Goal: Communication & Community: Answer question/provide support

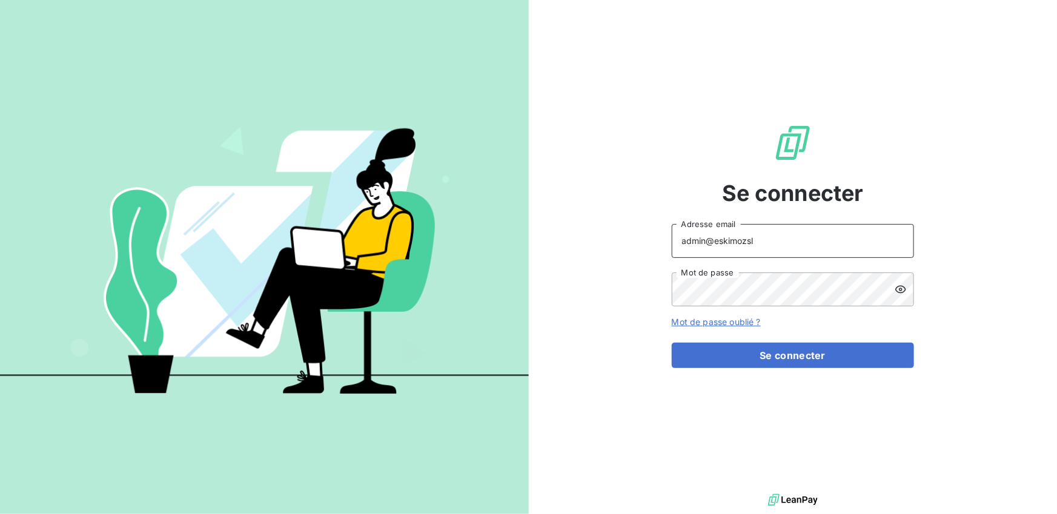
click at [780, 239] on input "admin@eskimozsl" at bounding box center [793, 241] width 242 height 34
type input "admin@talenzalteisaudit"
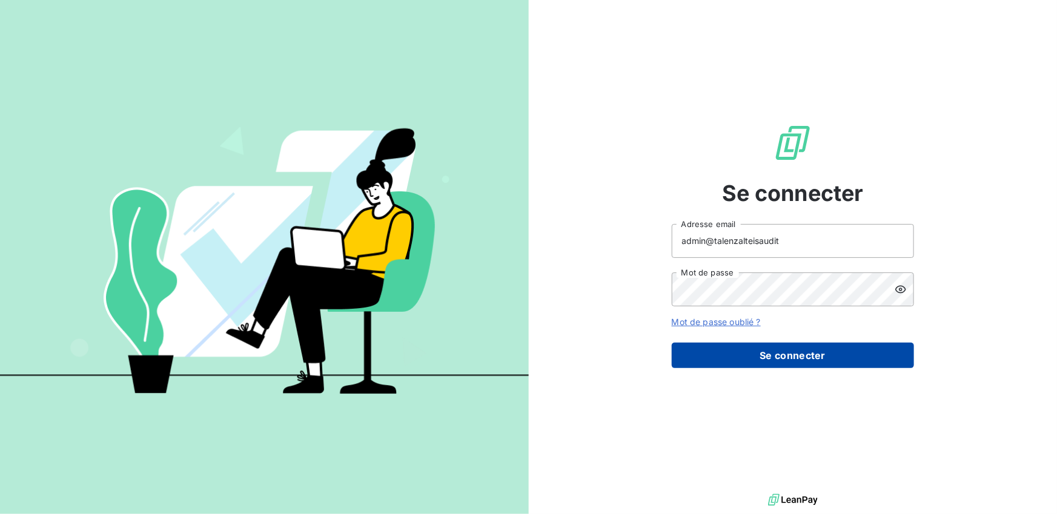
click at [800, 359] on button "Se connecter" at bounding box center [793, 355] width 242 height 25
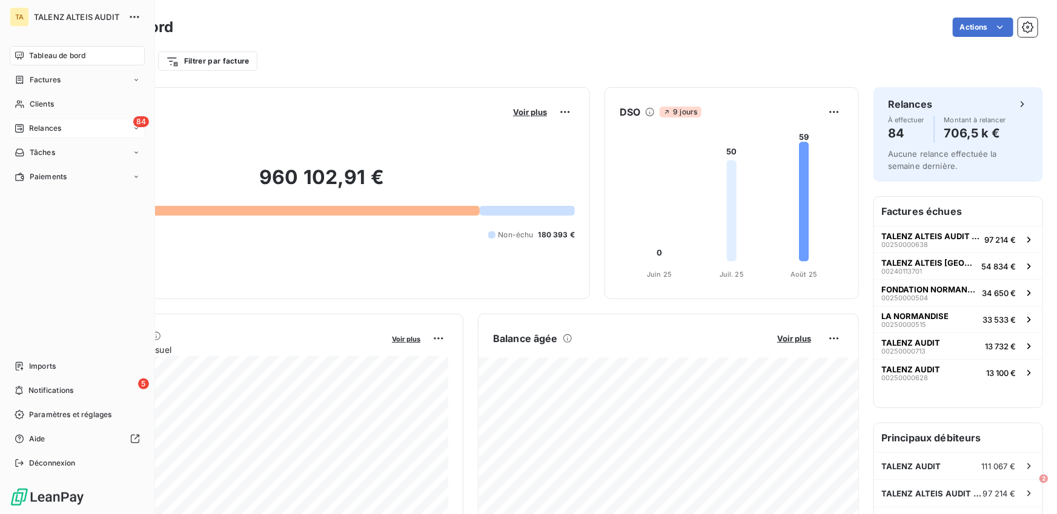
click at [15, 125] on icon at bounding box center [20, 129] width 10 height 10
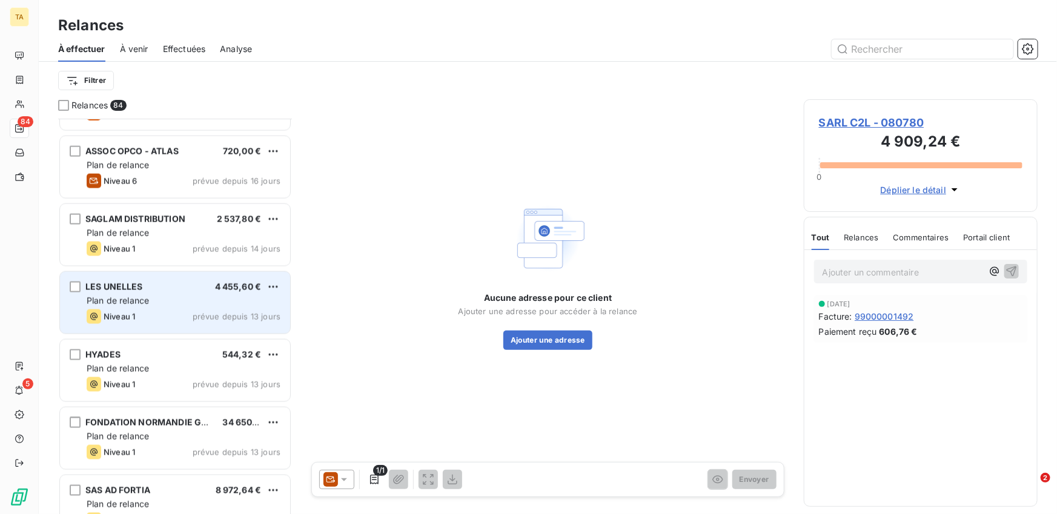
scroll to position [3231, 0]
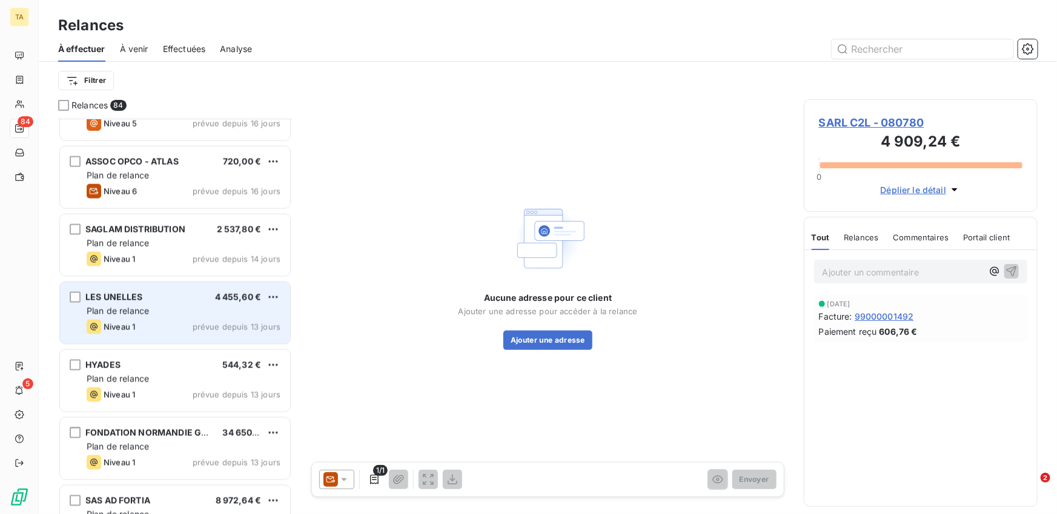
click at [182, 303] on div "LES UNELLES 4 455,60 € Plan de relance Niveau 1 prévue depuis 13 jours" at bounding box center [175, 313] width 230 height 62
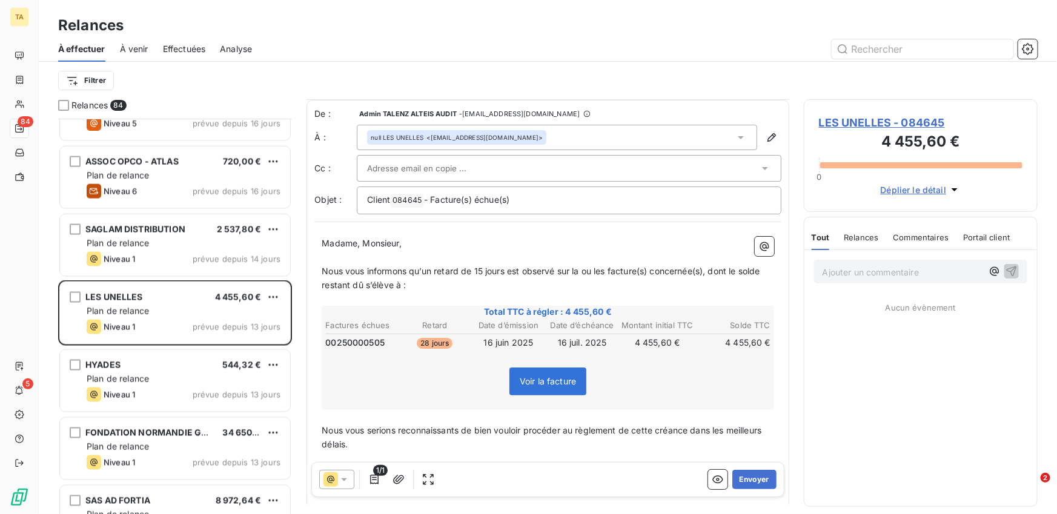
scroll to position [133, 0]
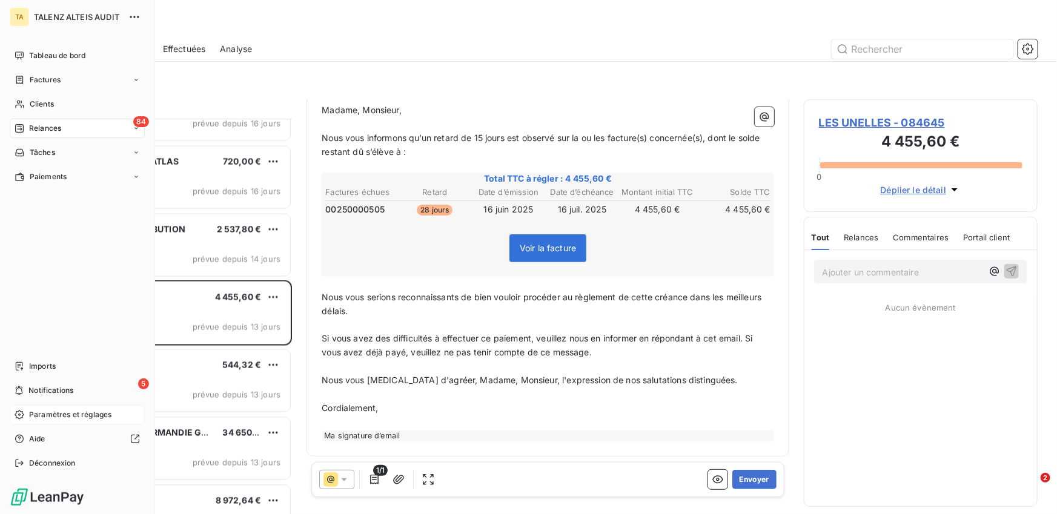
click at [44, 416] on span "Paramètres et réglages" at bounding box center [70, 415] width 82 height 11
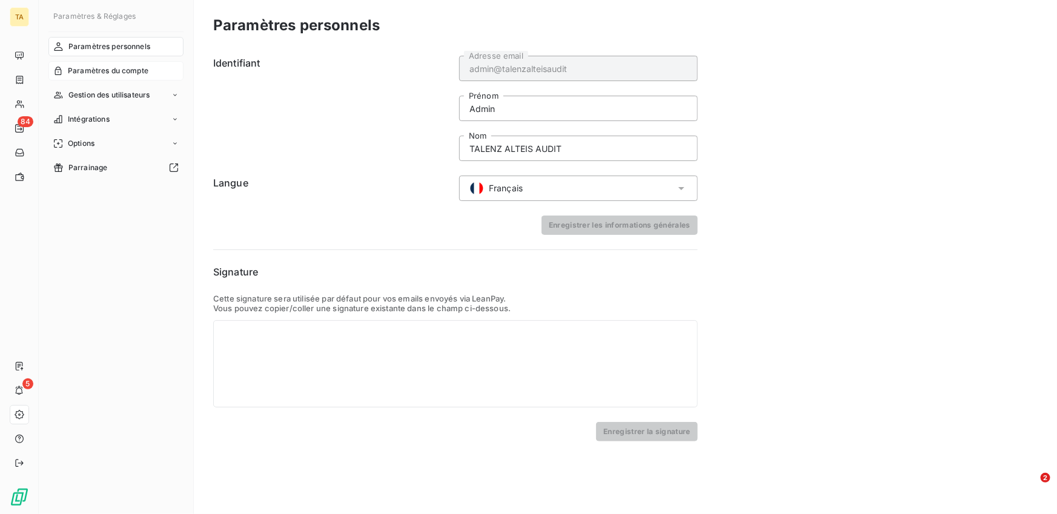
click at [117, 71] on span "Paramètres du compte" at bounding box center [108, 70] width 81 height 11
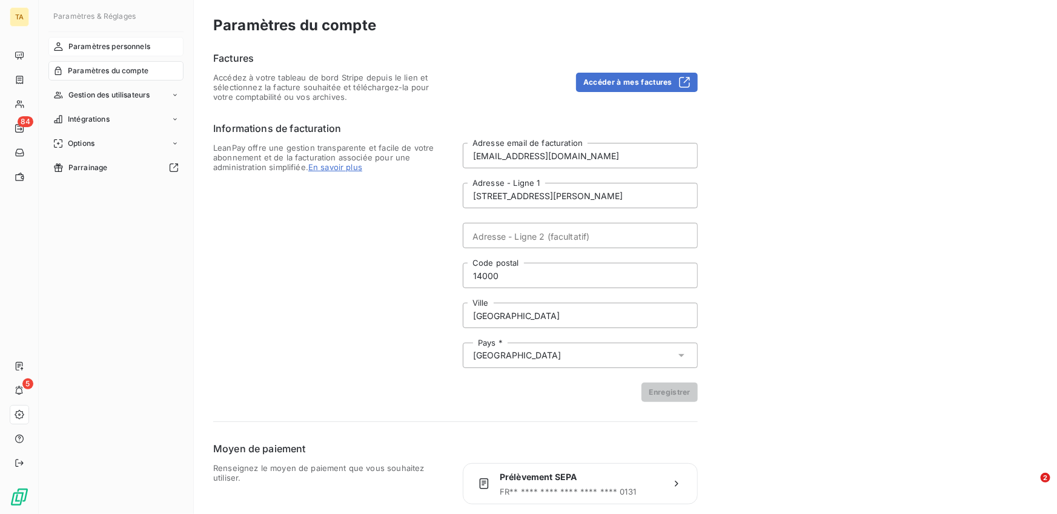
click at [122, 42] on span "Paramètres personnels" at bounding box center [109, 46] width 82 height 11
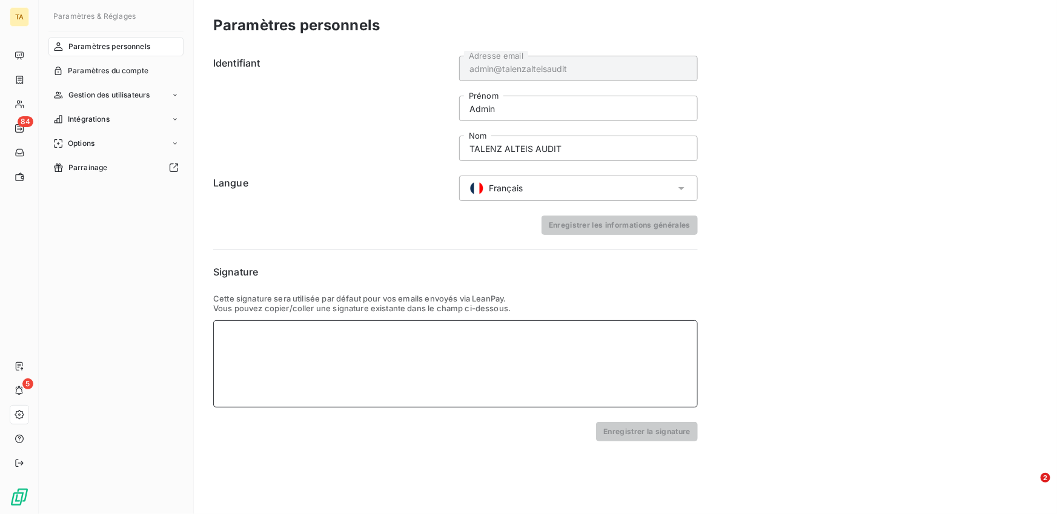
click at [441, 389] on div at bounding box center [455, 363] width 485 height 87
click at [634, 435] on button "Enregistrer la signature" at bounding box center [647, 431] width 102 height 19
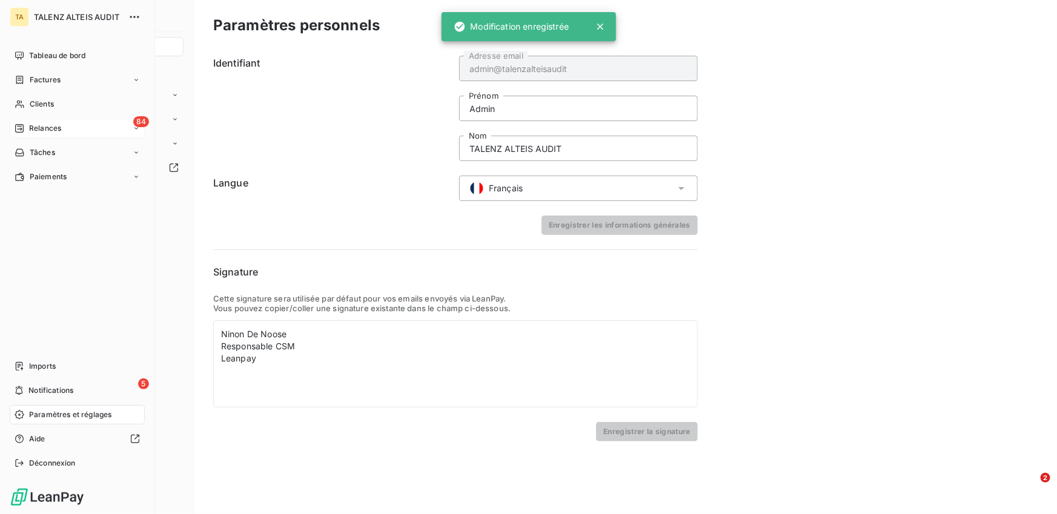
click at [21, 124] on icon at bounding box center [20, 129] width 10 height 10
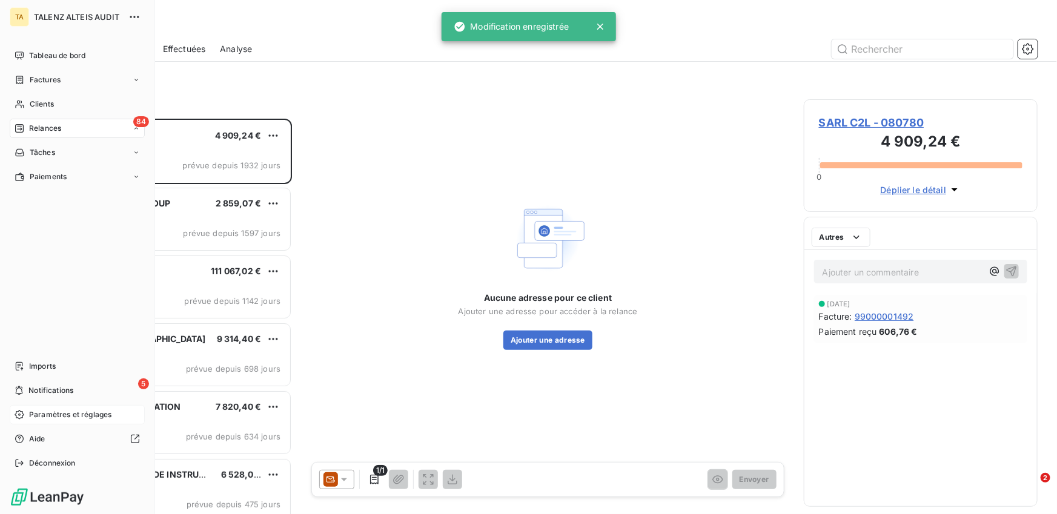
scroll to position [396, 234]
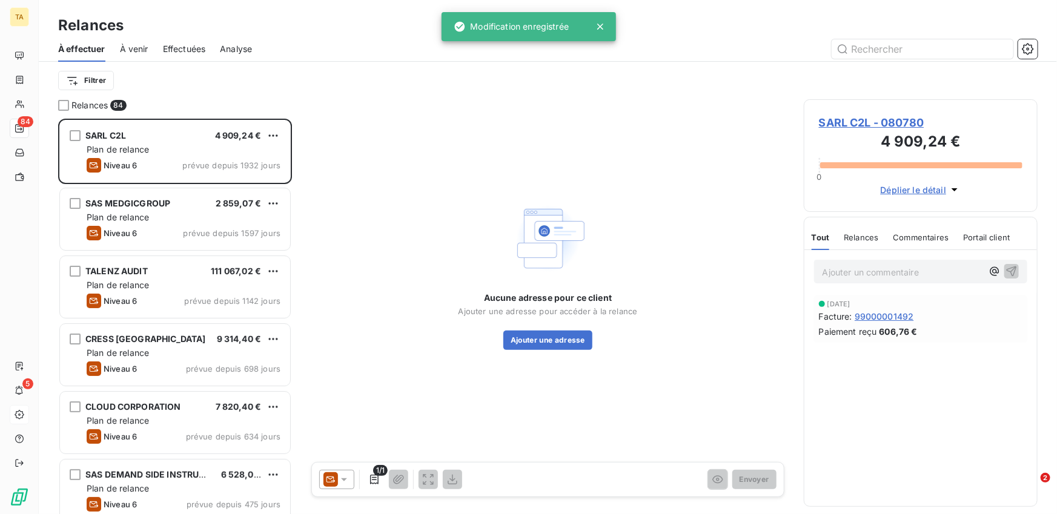
click at [185, 51] on span "Effectuées" at bounding box center [184, 49] width 43 height 12
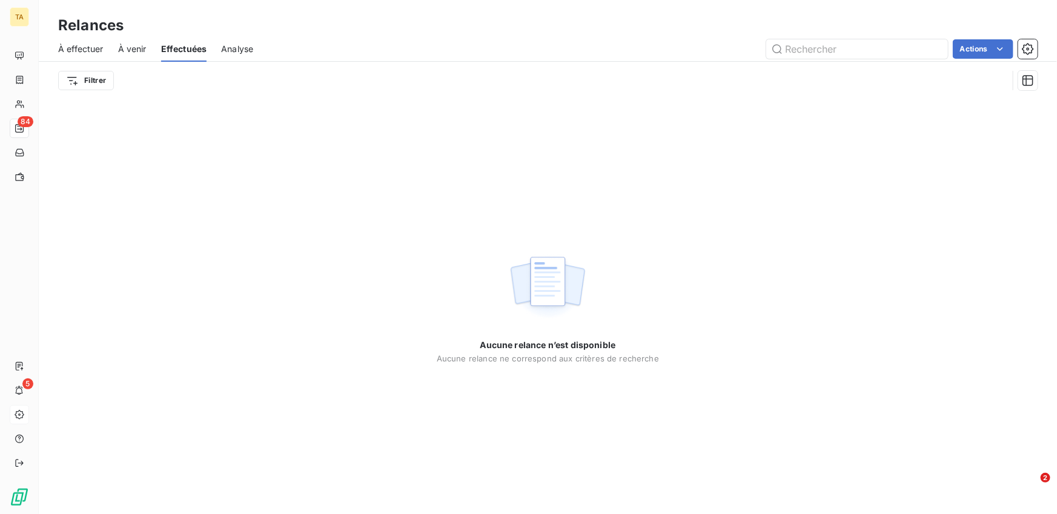
click at [64, 43] on span "À effectuer" at bounding box center [80, 49] width 45 height 12
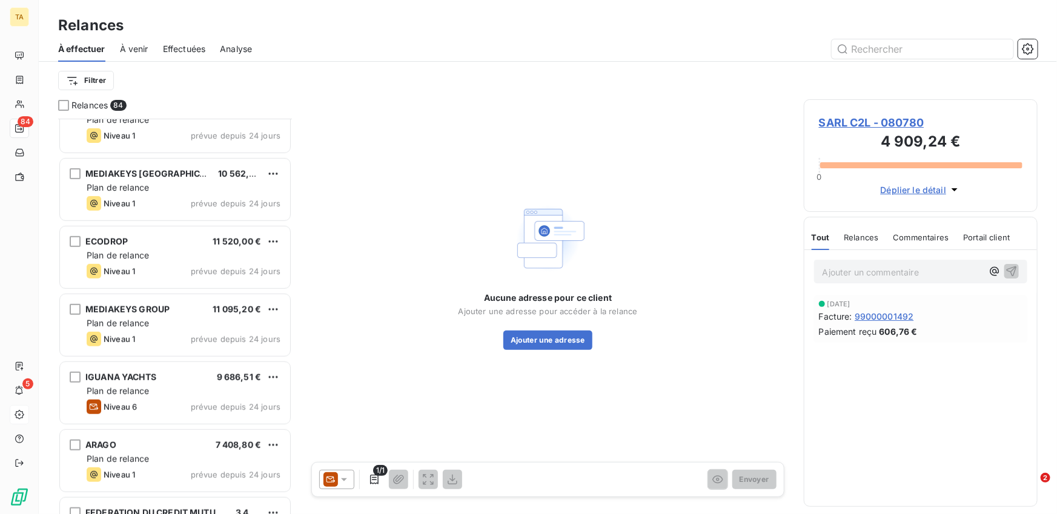
scroll to position [2635, 0]
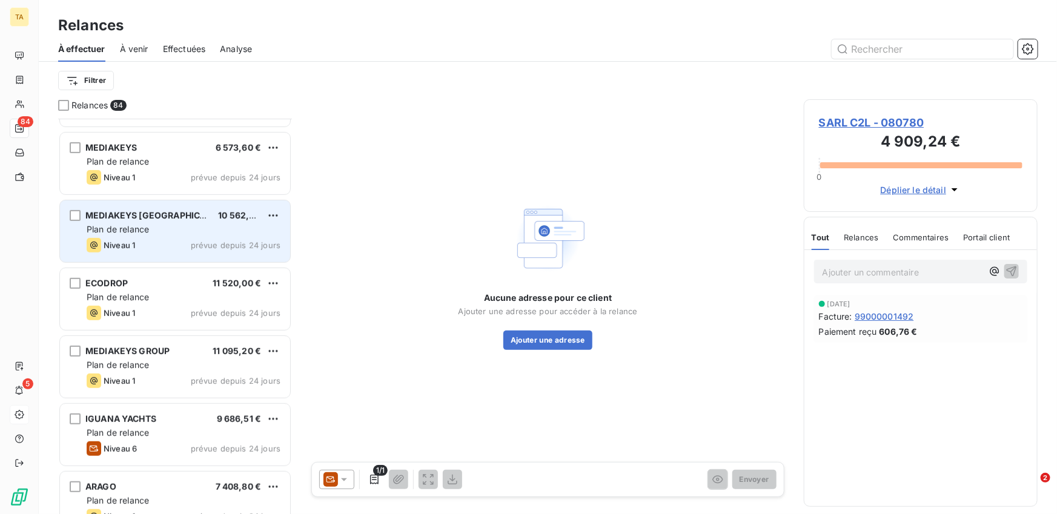
click at [151, 247] on div "Niveau 1 prévue depuis 24 jours" at bounding box center [184, 245] width 194 height 15
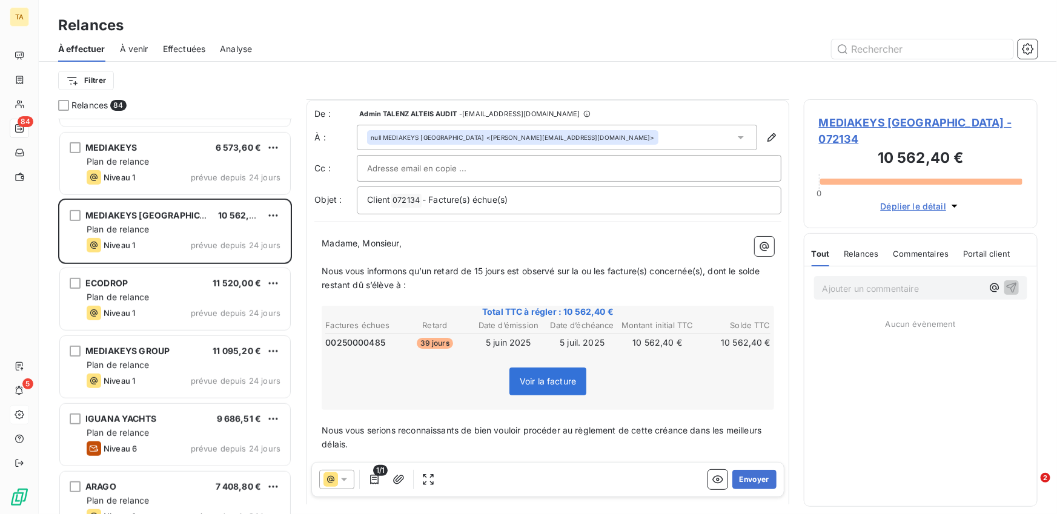
scroll to position [154, 0]
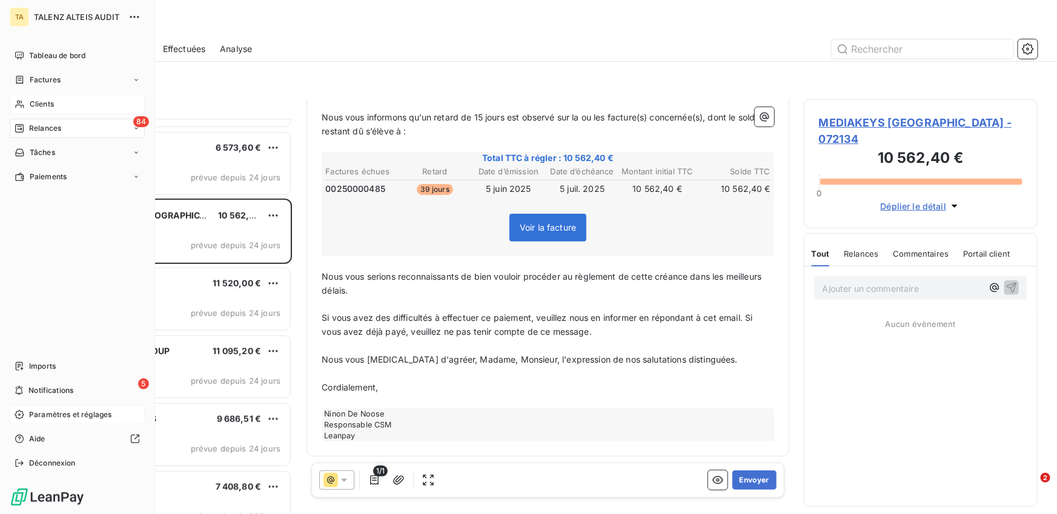
click at [32, 107] on span "Clients" at bounding box center [42, 104] width 24 height 11
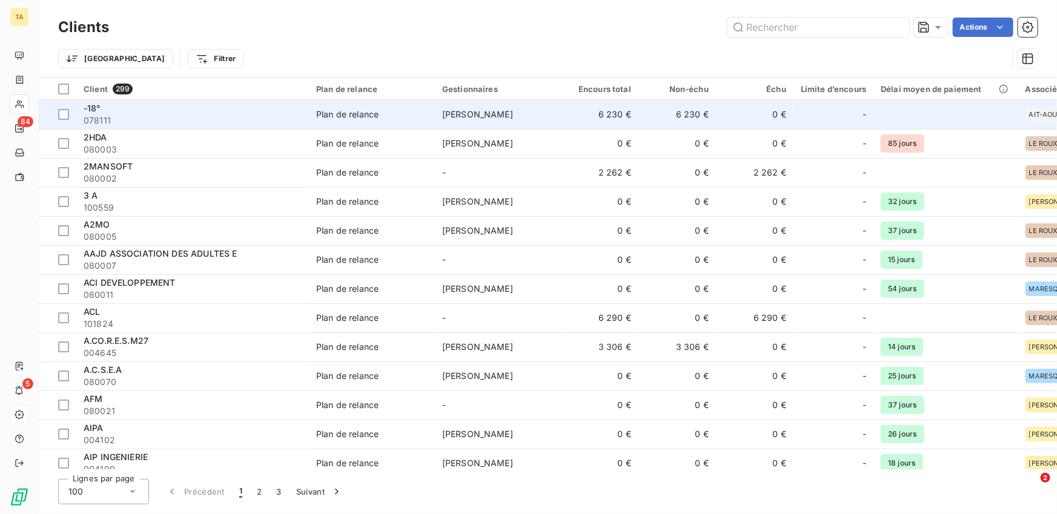
click at [513, 117] on span "Alexandra KWIATKOWSKI" at bounding box center [477, 114] width 71 height 10
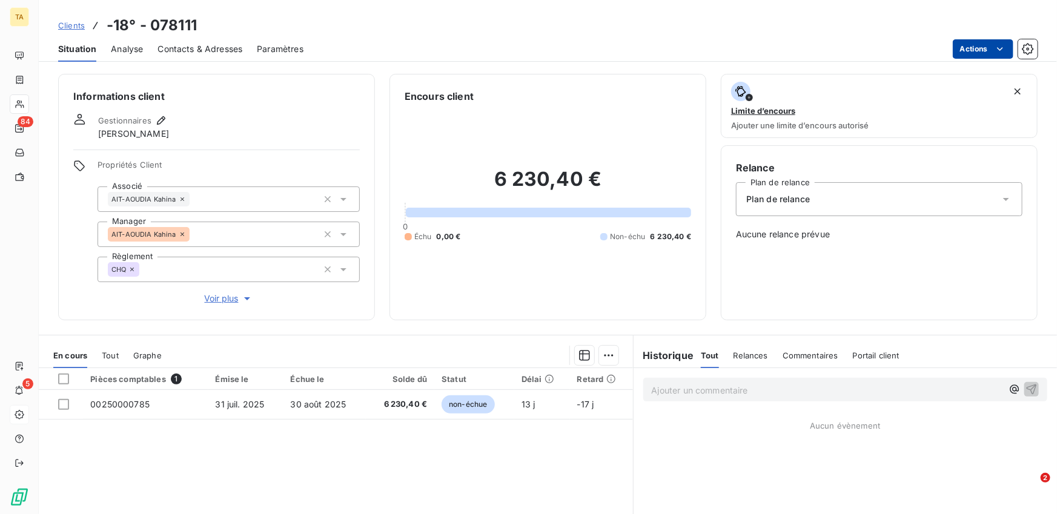
click at [984, 53] on html "TA 84 5 Clients -18° - 078111 Situation Analyse Contacts & Adresses Paramètres …" at bounding box center [528, 257] width 1057 height 514
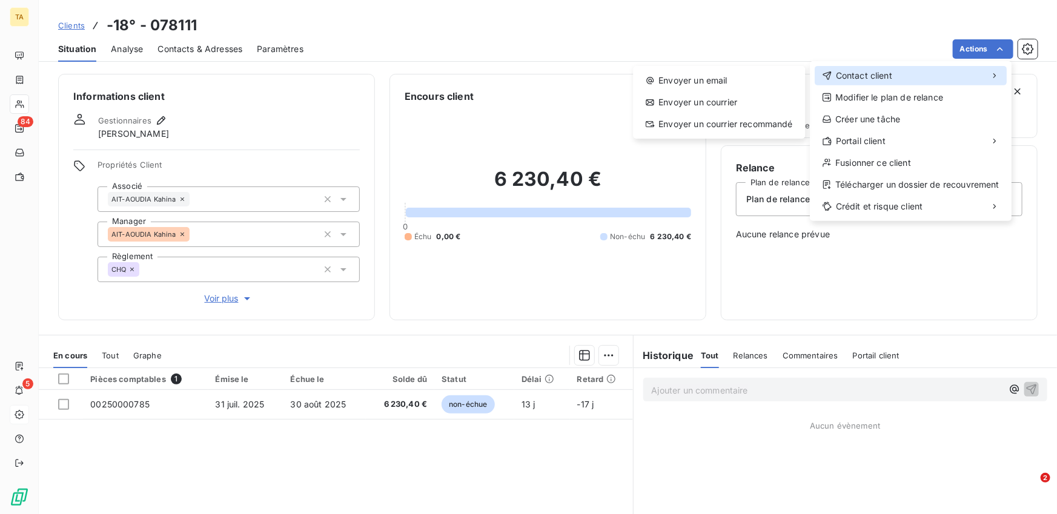
click at [917, 75] on div "Contact client" at bounding box center [911, 75] width 192 height 19
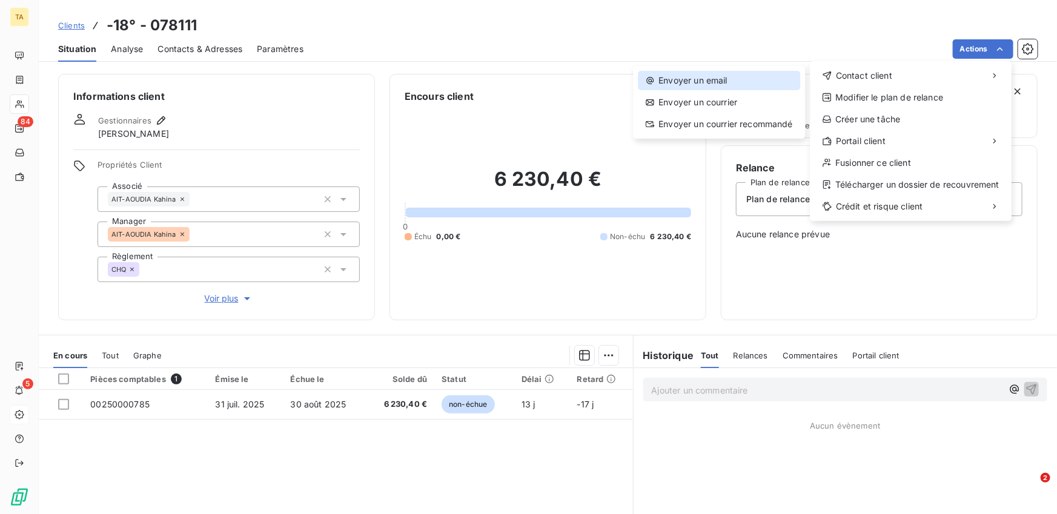
click at [734, 81] on div "Envoyer un email" at bounding box center [719, 80] width 162 height 19
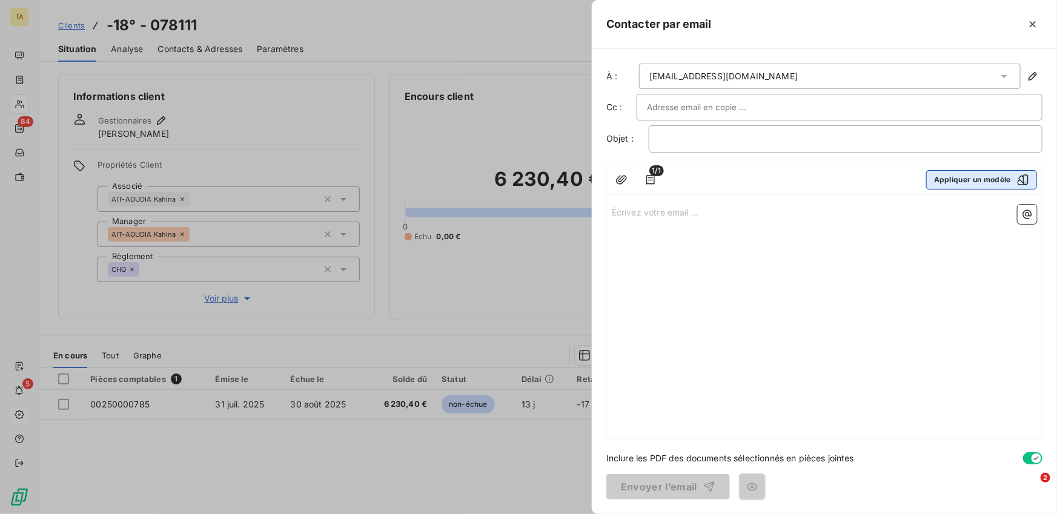
click at [974, 170] on button "Appliquer un modèle" at bounding box center [981, 179] width 111 height 19
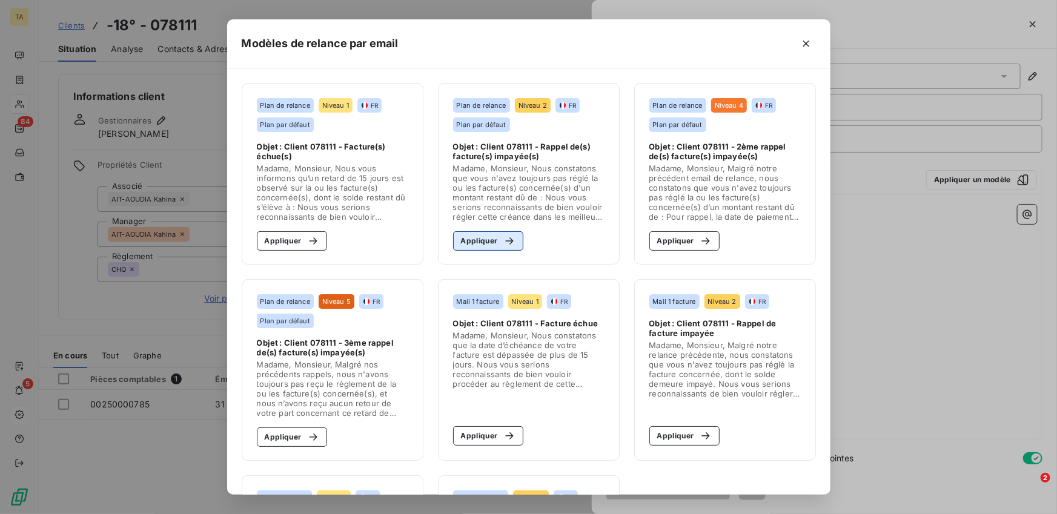
click at [493, 242] on button "Appliquer" at bounding box center [488, 240] width 71 height 19
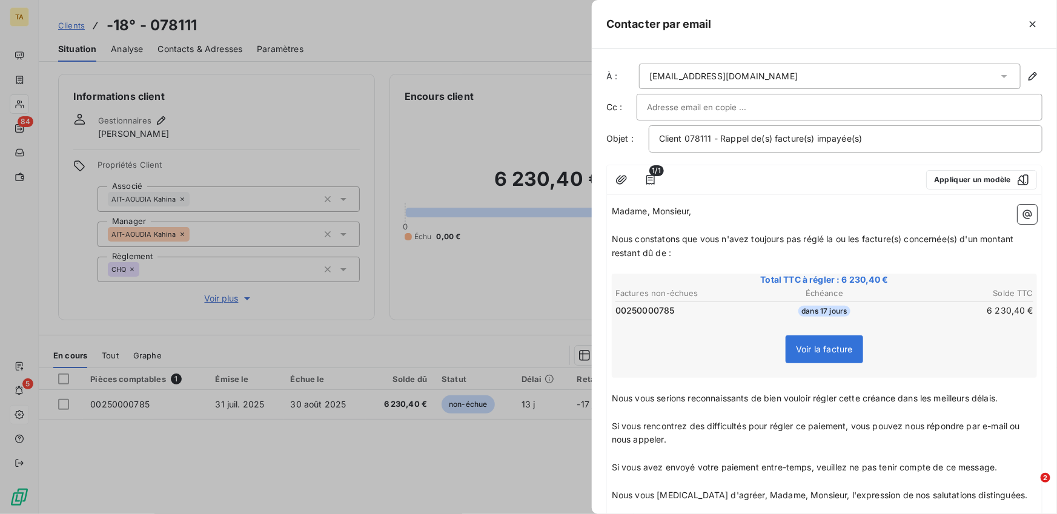
scroll to position [141, 0]
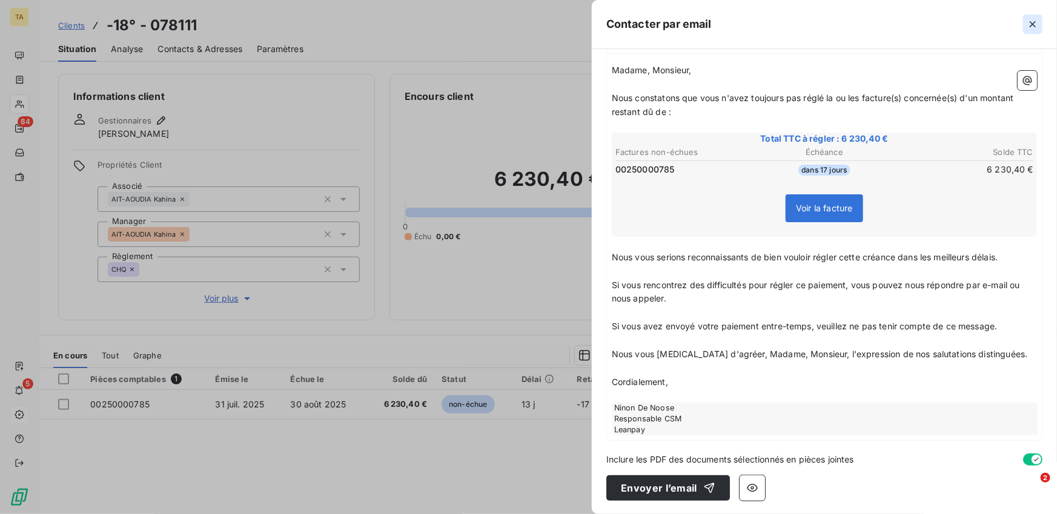
click at [1035, 24] on icon "button" at bounding box center [1033, 24] width 12 height 12
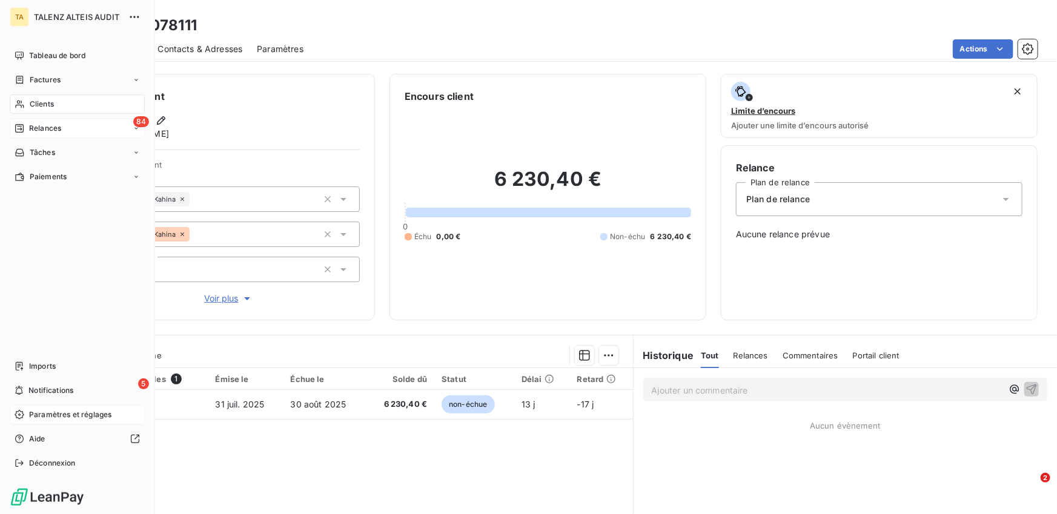
click at [41, 123] on span "Relances" at bounding box center [45, 128] width 32 height 11
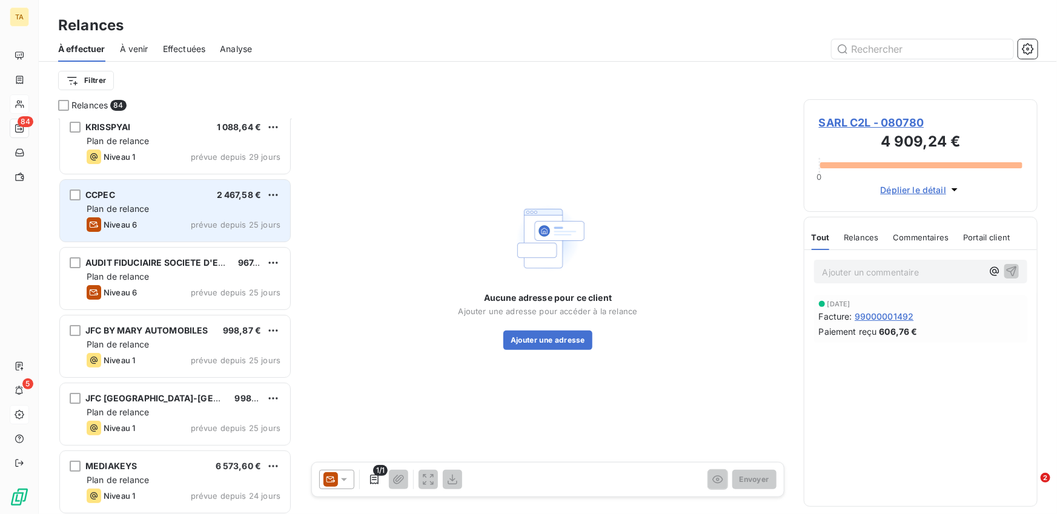
scroll to position [2319, 0]
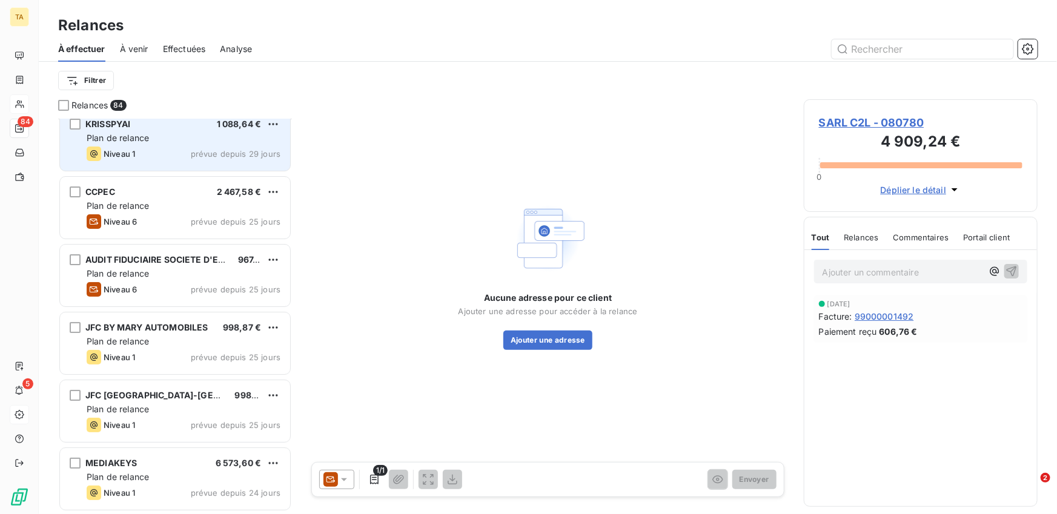
click at [173, 149] on div "Niveau 1 prévue depuis 29 jours" at bounding box center [184, 154] width 194 height 15
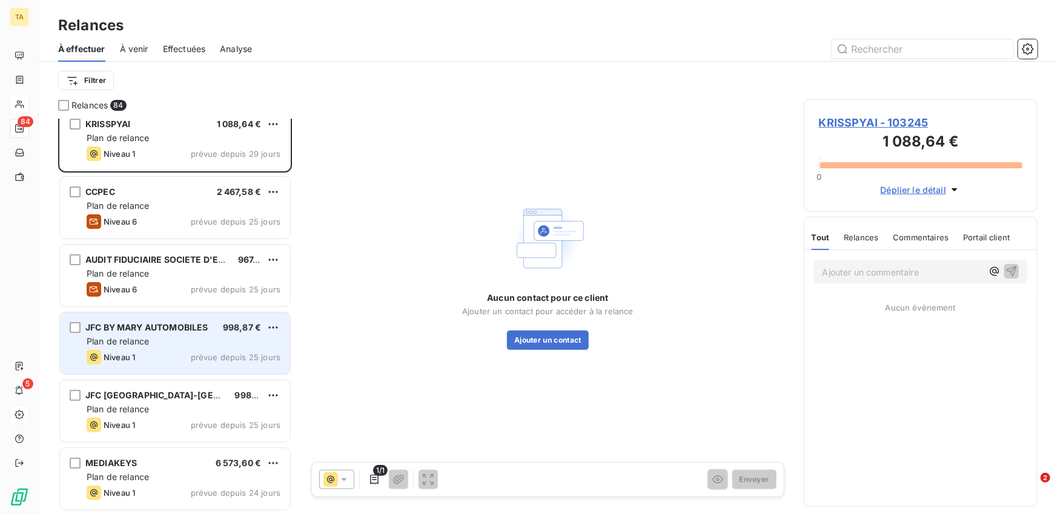
click at [141, 332] on span "JFC BY MARY AUTOMOBILES" at bounding box center [146, 327] width 122 height 10
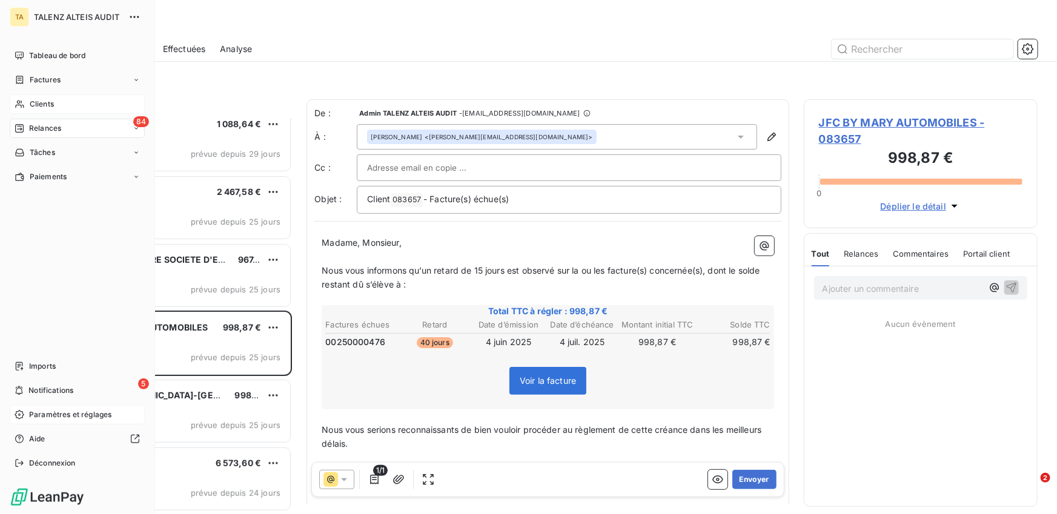
click at [35, 96] on div "Clients" at bounding box center [77, 104] width 135 height 19
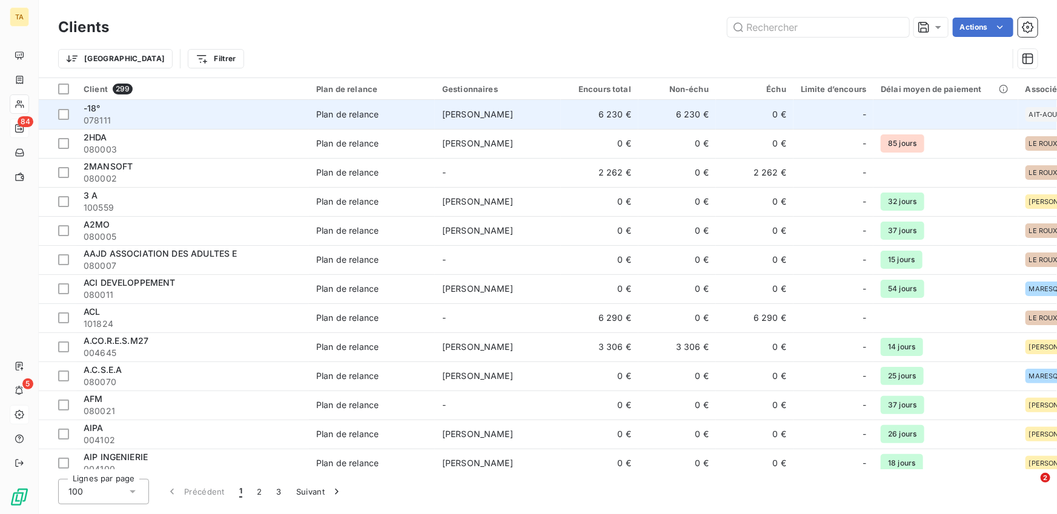
click at [549, 111] on td "Alexandra KWIATKOWSKI" at bounding box center [498, 114] width 126 height 29
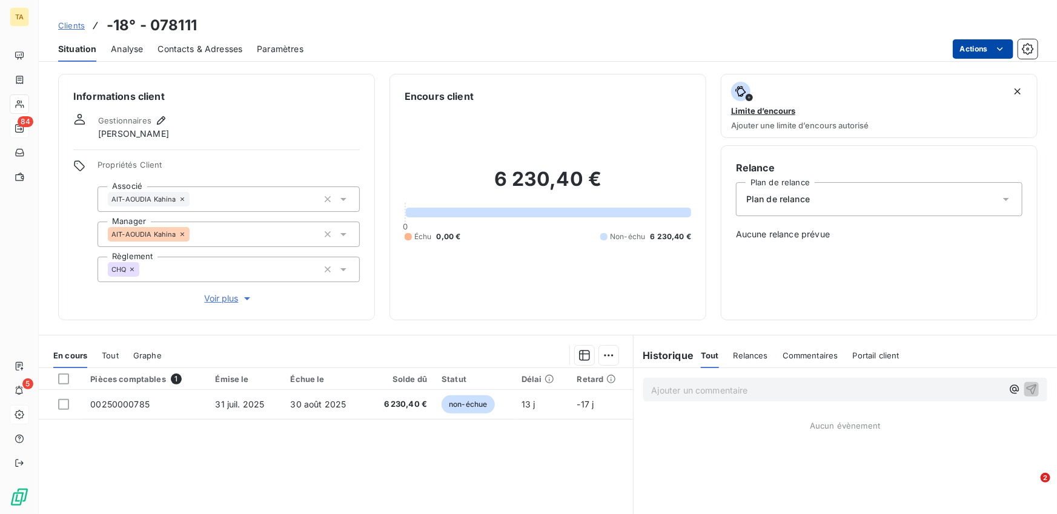
click at [958, 57] on html "TA 84 5 Clients -18° - 078111 Situation Analyse Contacts & Adresses Paramètres …" at bounding box center [528, 257] width 1057 height 514
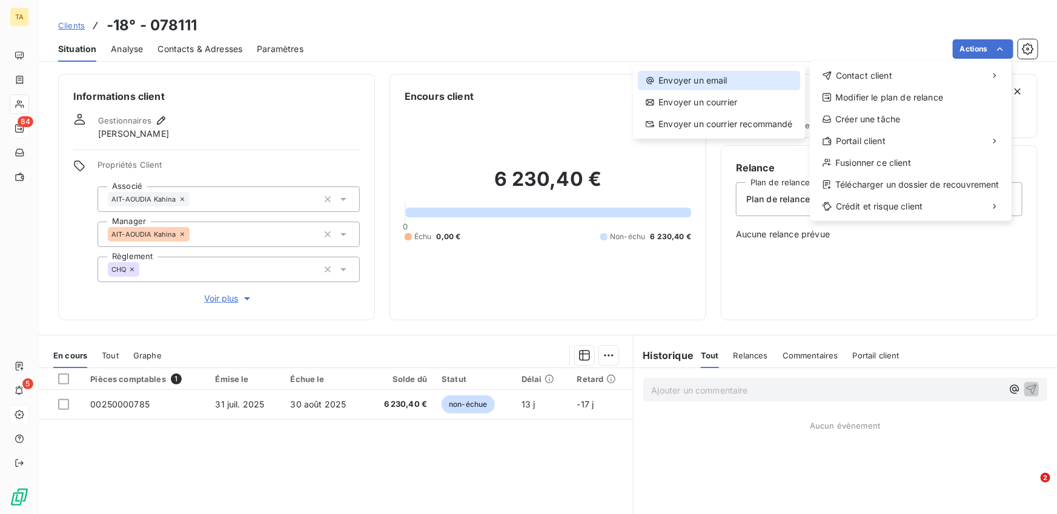
click at [726, 87] on div "Envoyer un email" at bounding box center [719, 80] width 162 height 19
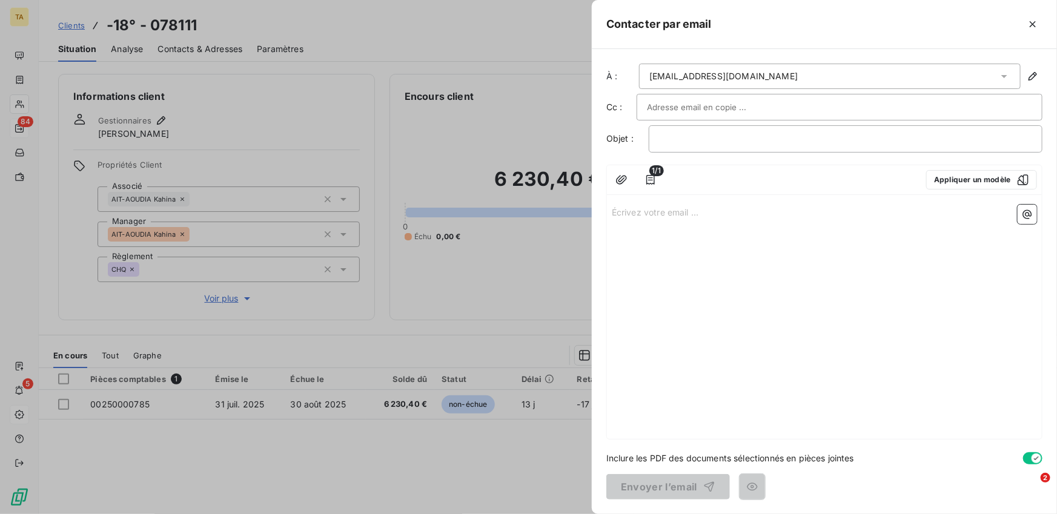
click at [844, 239] on div "Écrivez votre email ... ﻿" at bounding box center [824, 319] width 435 height 239
click at [768, 132] on p "﻿" at bounding box center [845, 139] width 373 height 14
click at [952, 174] on button "Appliquer un modèle" at bounding box center [981, 179] width 111 height 19
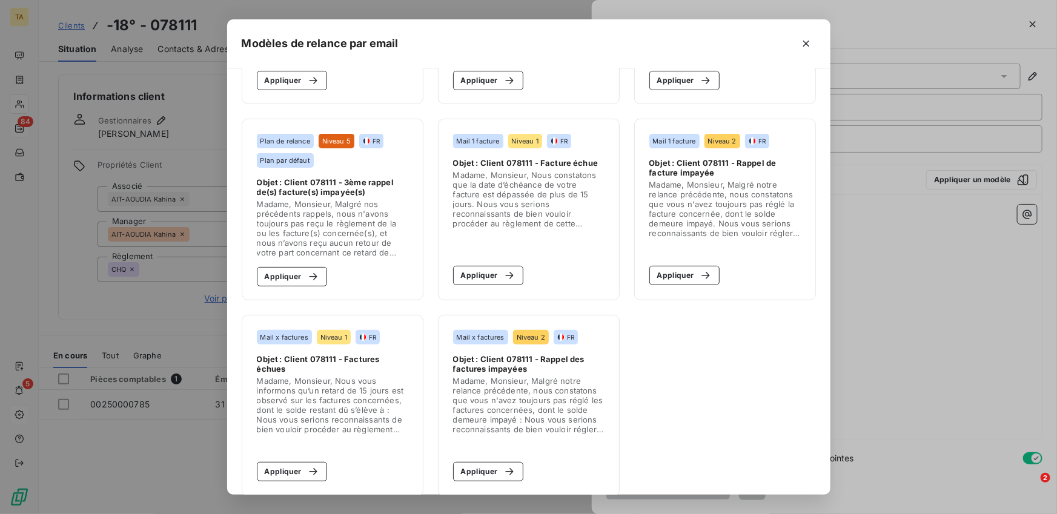
scroll to position [176, 0]
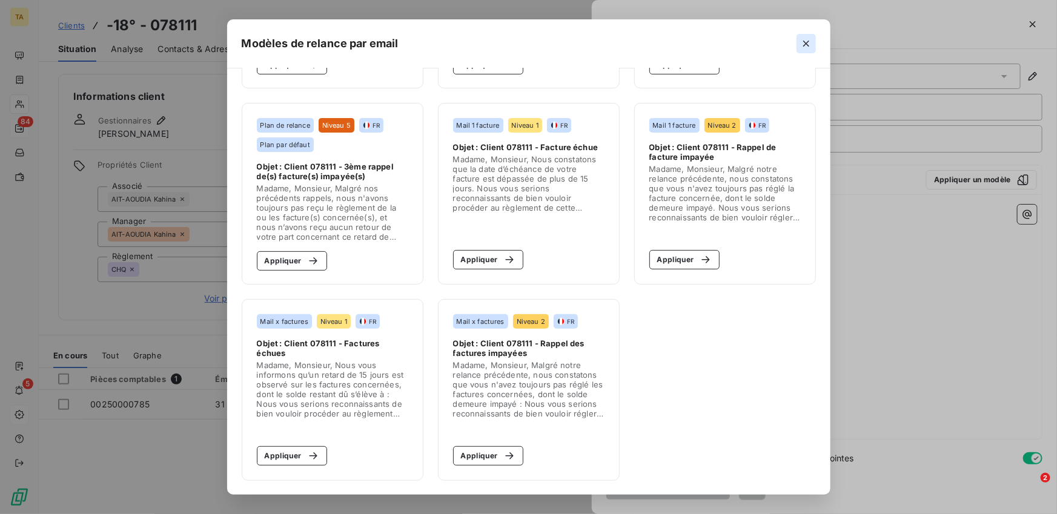
click at [798, 45] on button "button" at bounding box center [806, 43] width 19 height 19
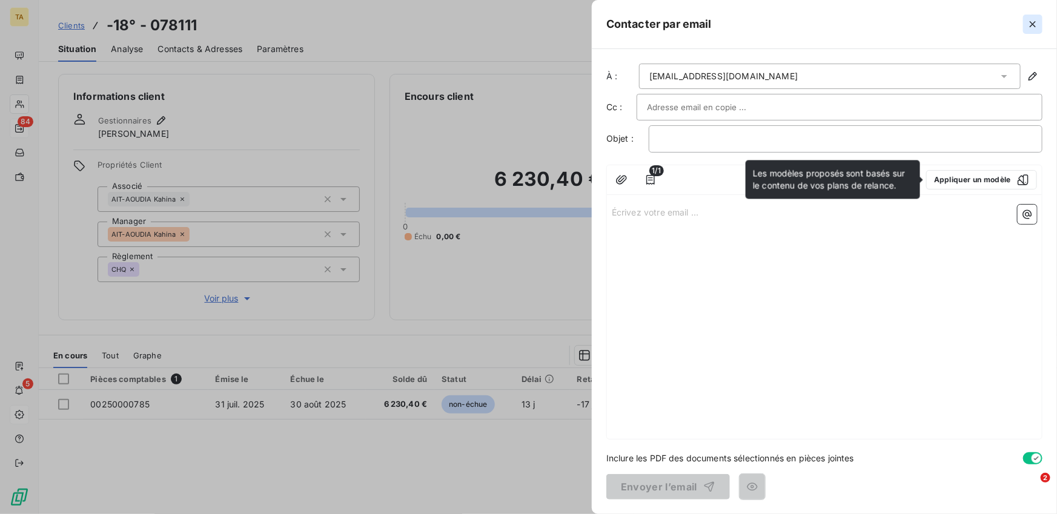
click at [1037, 33] on button "button" at bounding box center [1032, 24] width 19 height 19
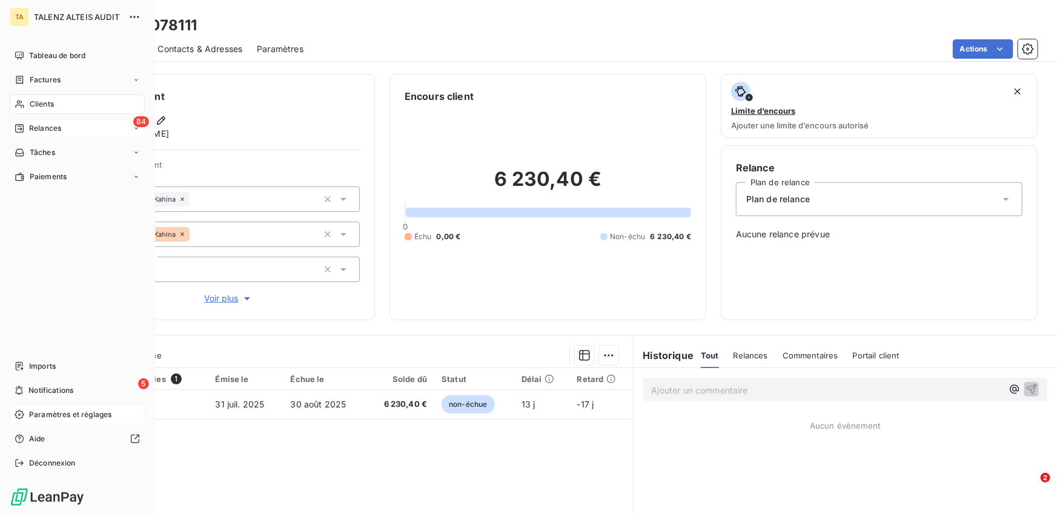
click at [53, 420] on span "Paramètres et réglages" at bounding box center [70, 415] width 82 height 11
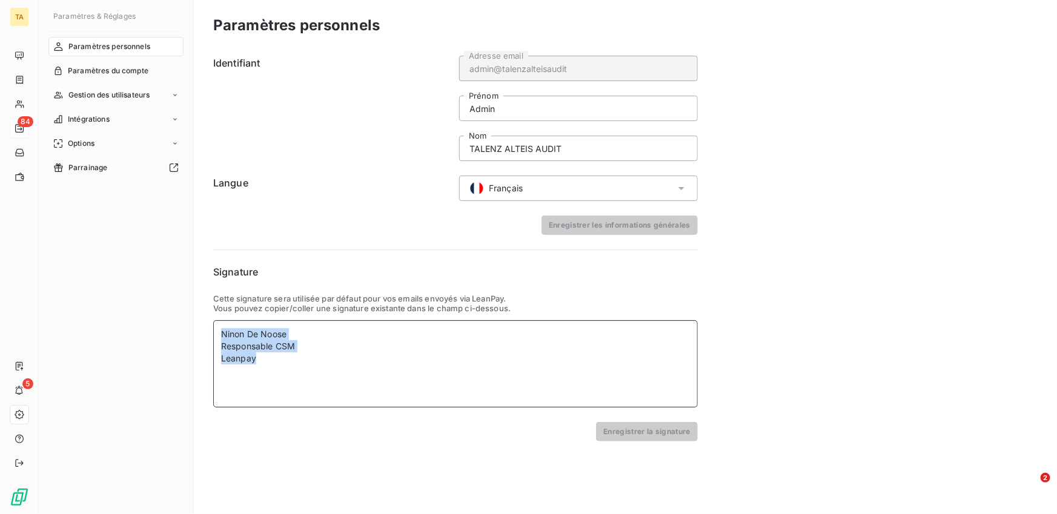
drag, startPoint x: 267, startPoint y: 363, endPoint x: 201, endPoint y: 333, distance: 72.6
click at [201, 333] on div "Paramètres personnels Identifiant admin@talenzalteisaudit Adresse email Admin P…" at bounding box center [625, 257] width 863 height 514
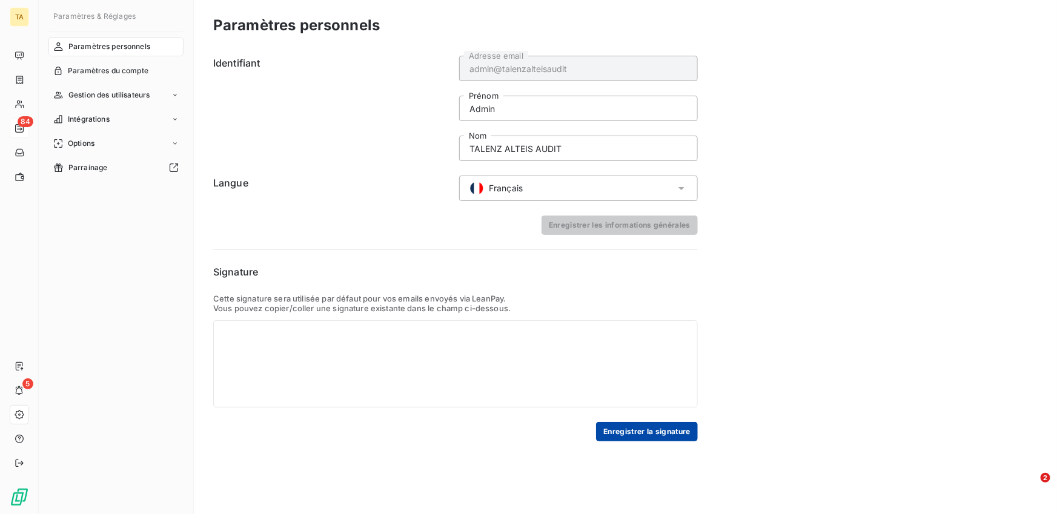
click at [655, 430] on button "Enregistrer la signature" at bounding box center [647, 431] width 102 height 19
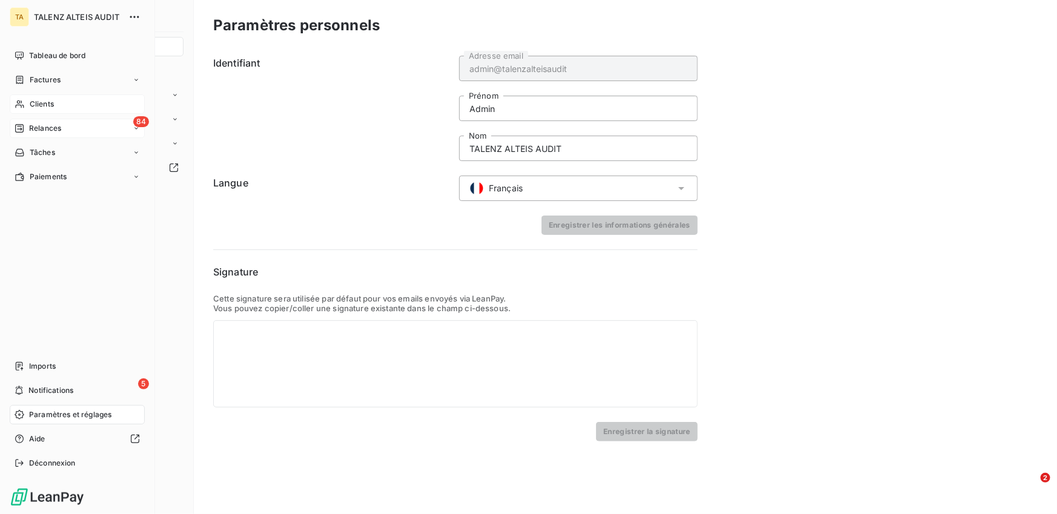
click at [24, 105] on div "Clients" at bounding box center [77, 104] width 135 height 19
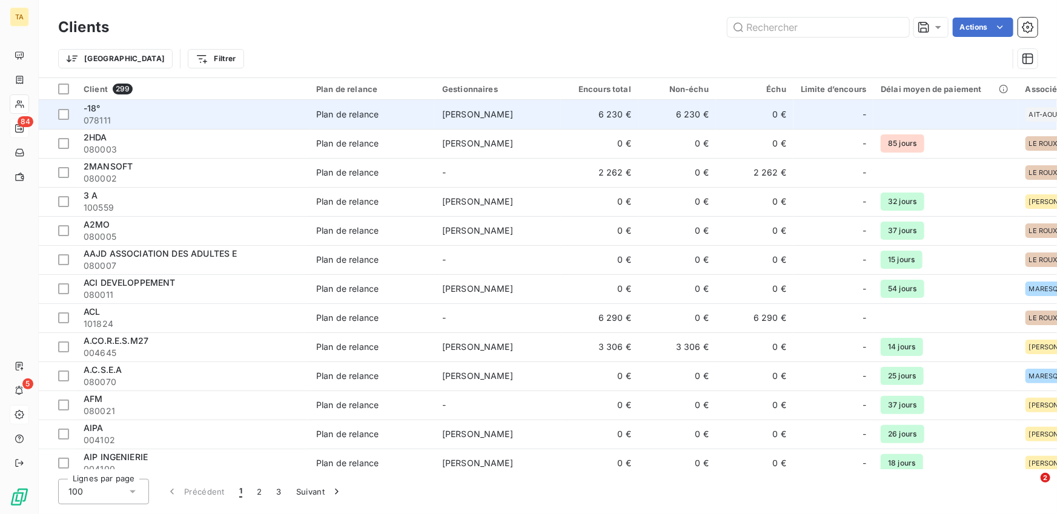
click at [331, 119] on div "Plan de relance" at bounding box center [347, 114] width 62 height 12
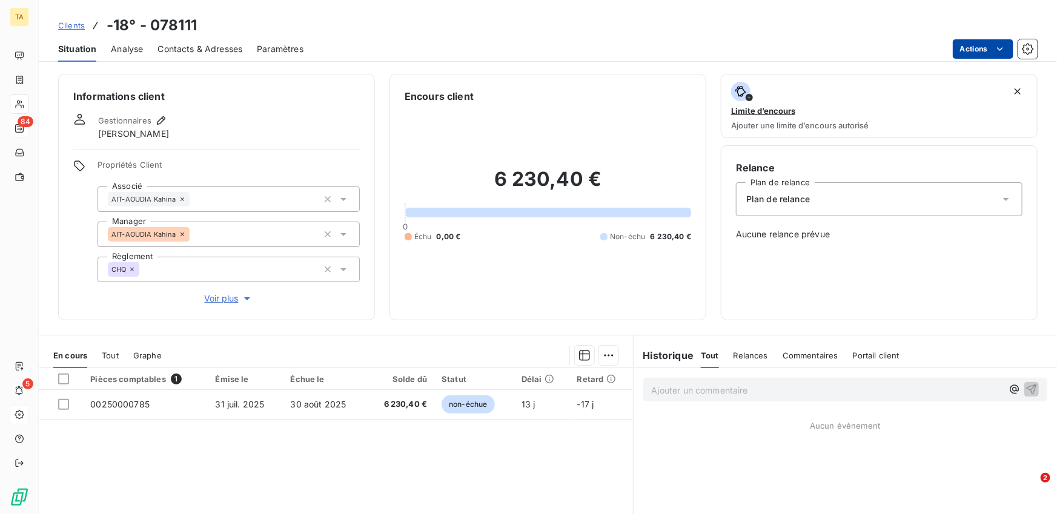
click at [961, 47] on html "TA 84 5 Clients -18° - 078111 Situation Analyse Contacts & Adresses Paramètres …" at bounding box center [528, 257] width 1057 height 514
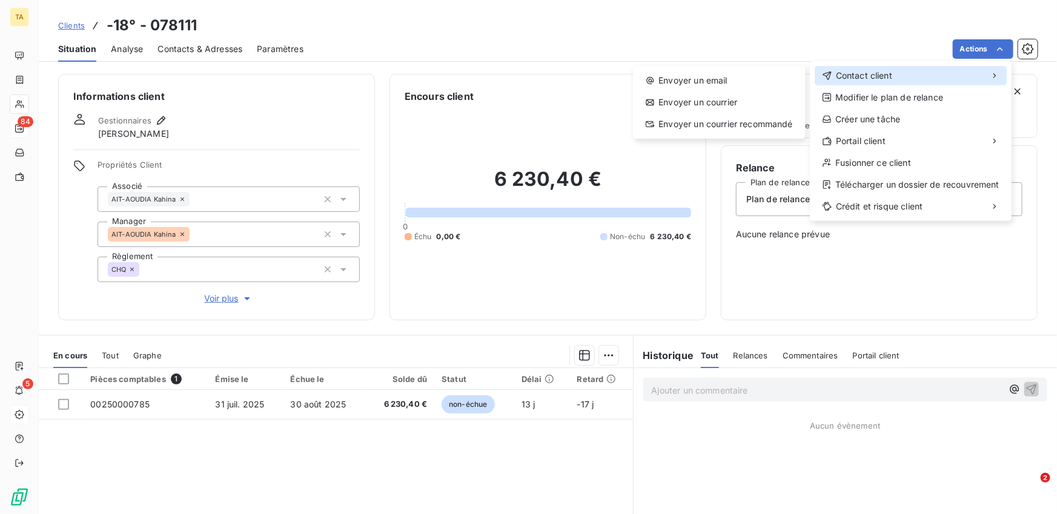
click at [855, 73] on span "Contact client" at bounding box center [864, 76] width 56 height 12
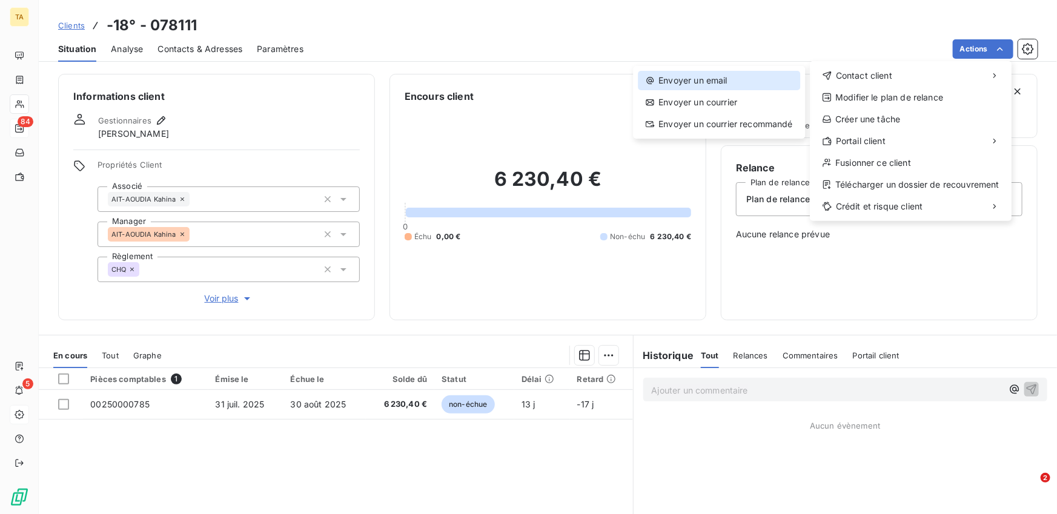
click at [751, 83] on div "Envoyer un email" at bounding box center [719, 80] width 162 height 19
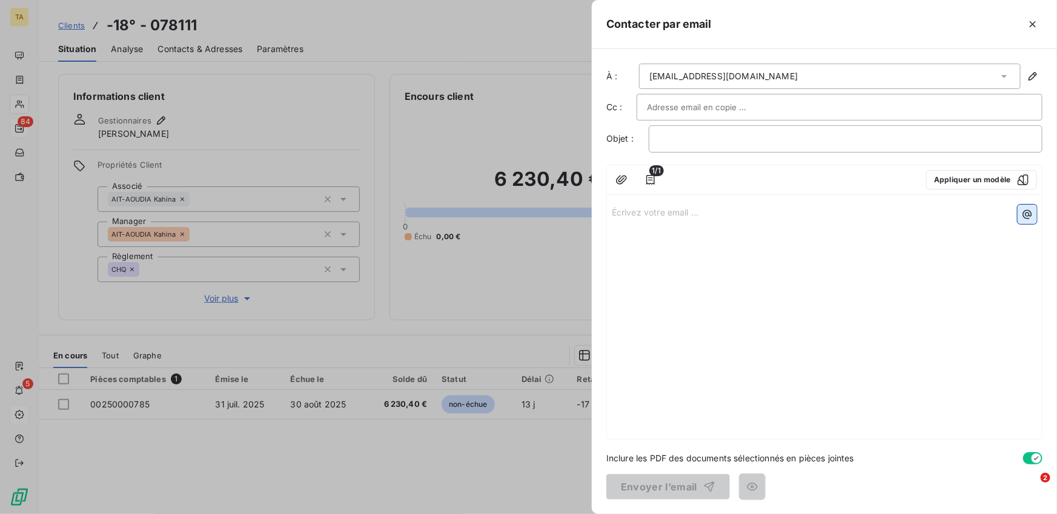
click at [1027, 217] on icon "button" at bounding box center [1027, 214] width 9 height 9
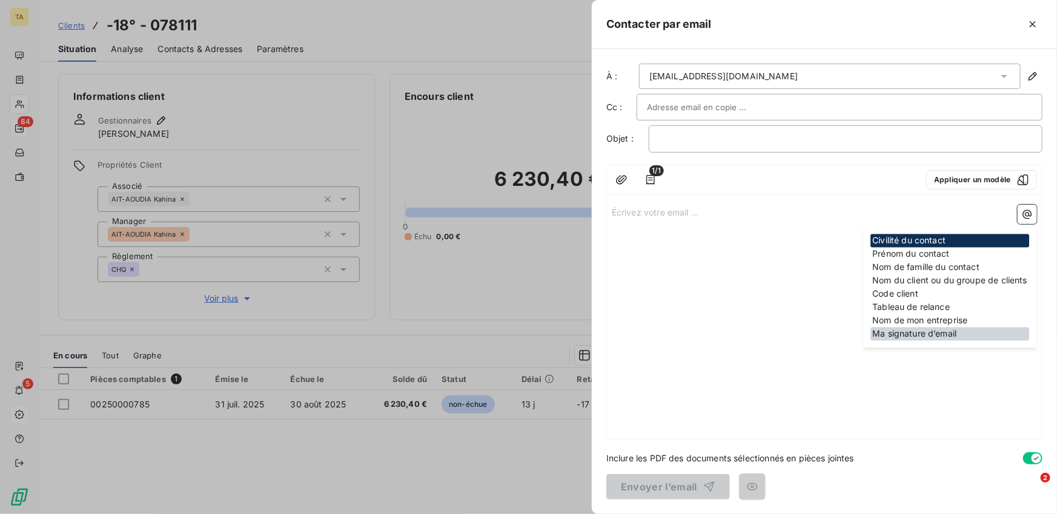
click at [900, 332] on div "Ma signature d’email" at bounding box center [950, 334] width 159 height 13
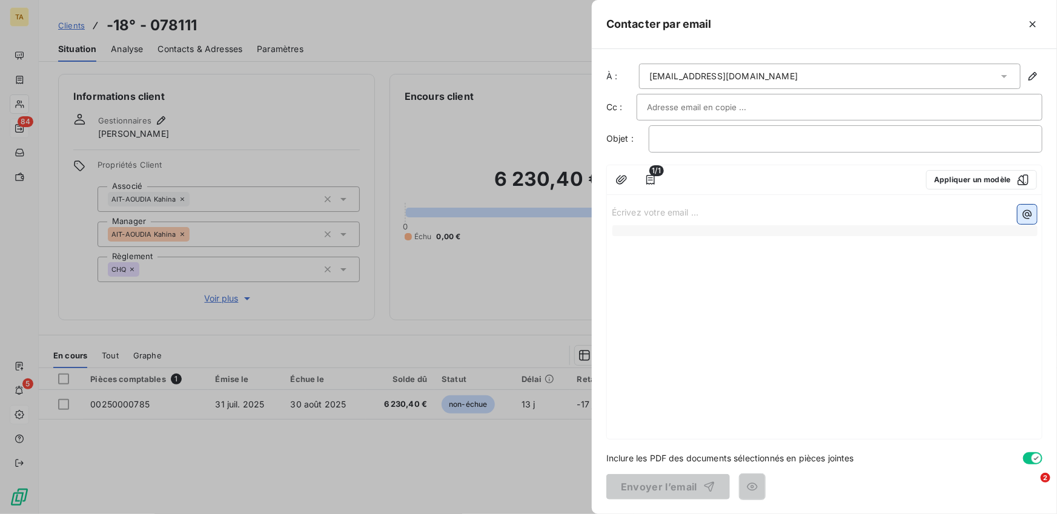
click at [1030, 213] on icon "button" at bounding box center [1027, 214] width 12 height 12
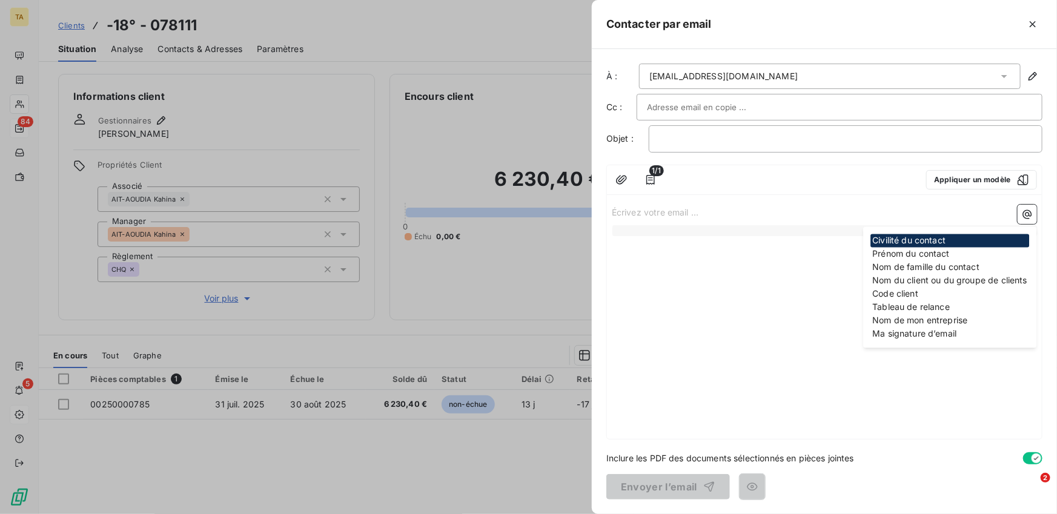
click at [731, 239] on p "﻿" at bounding box center [824, 243] width 425 height 14
click at [732, 234] on div at bounding box center [824, 230] width 425 height 11
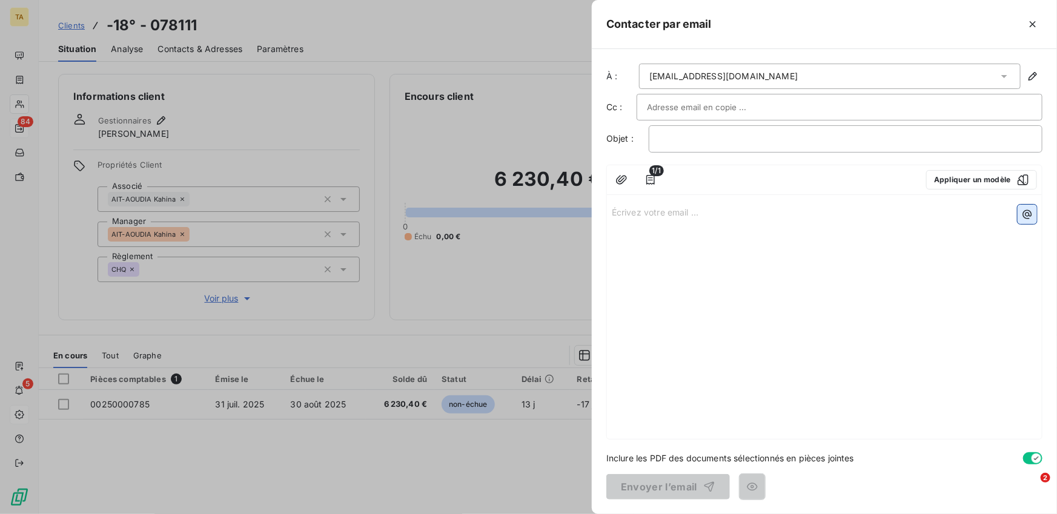
click at [1030, 206] on button "button" at bounding box center [1027, 214] width 19 height 19
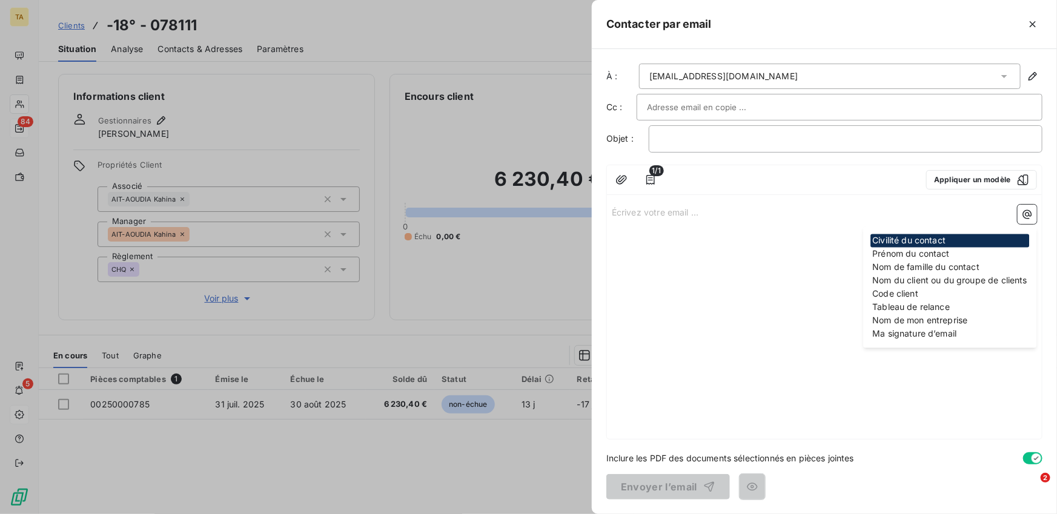
click at [838, 184] on div at bounding box center [793, 179] width 247 height 19
click at [1029, 23] on icon "button" at bounding box center [1033, 24] width 12 height 12
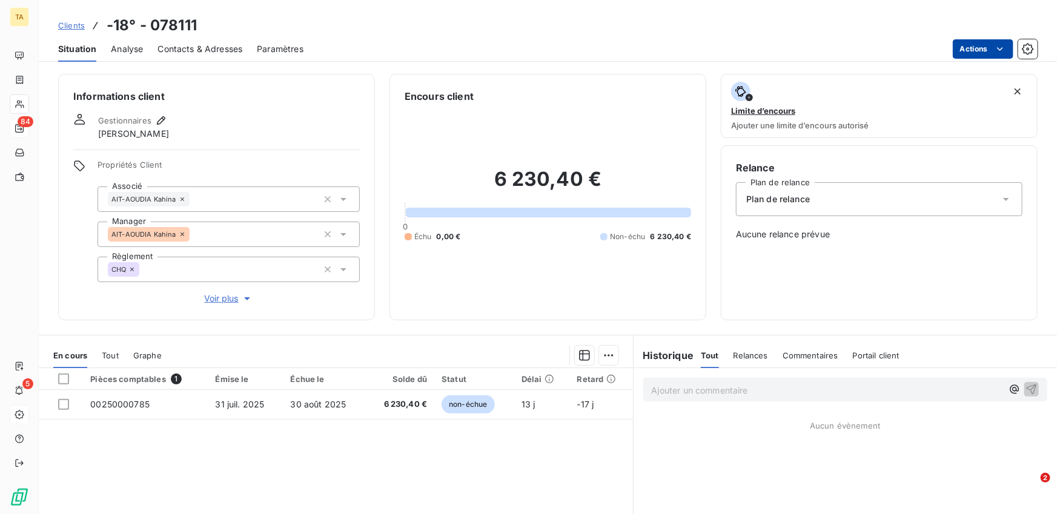
click at [964, 51] on html "TA 84 5 Clients -18° - 078111 Situation Analyse Contacts & Adresses Paramètres …" at bounding box center [528, 257] width 1057 height 514
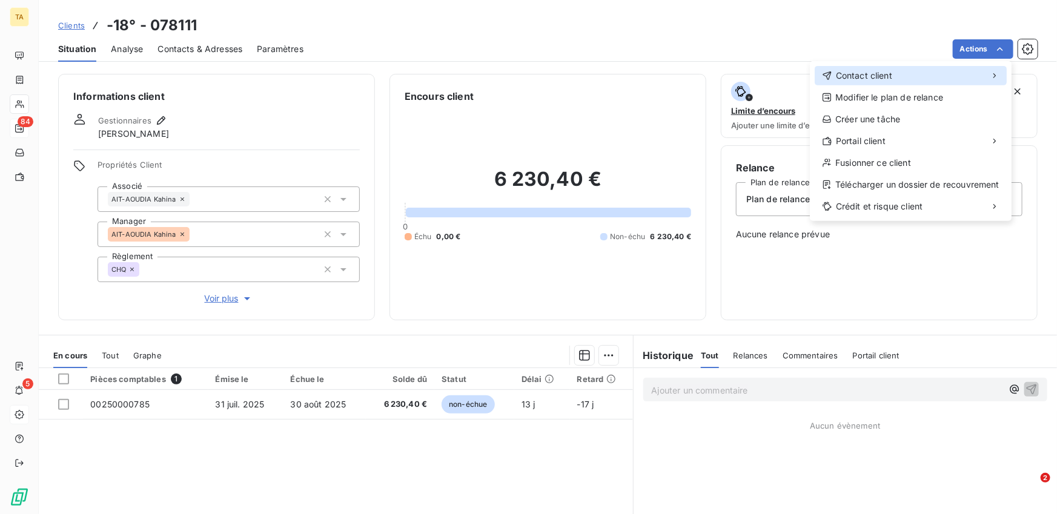
click at [888, 75] on span "Contact client" at bounding box center [864, 76] width 56 height 12
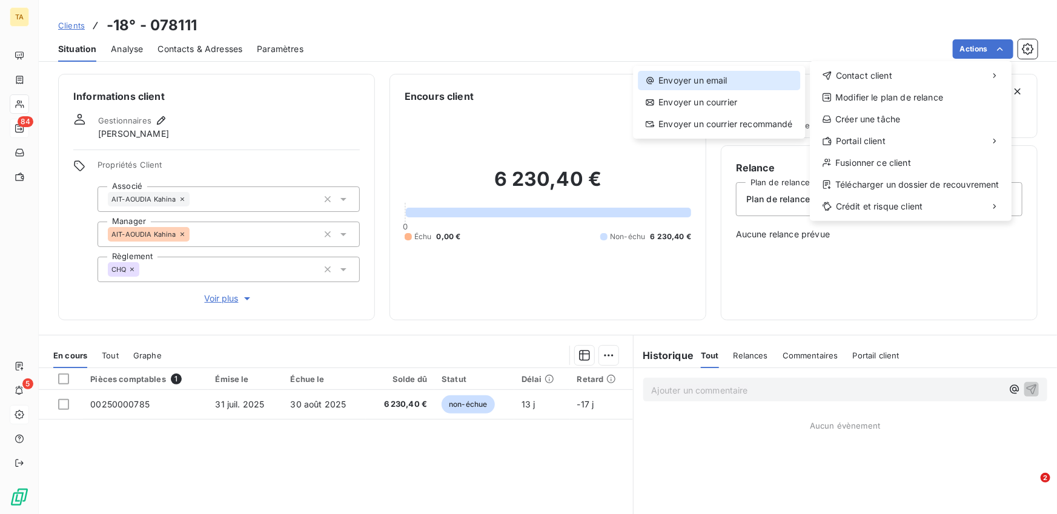
click at [751, 79] on div "Envoyer un email" at bounding box center [719, 80] width 162 height 19
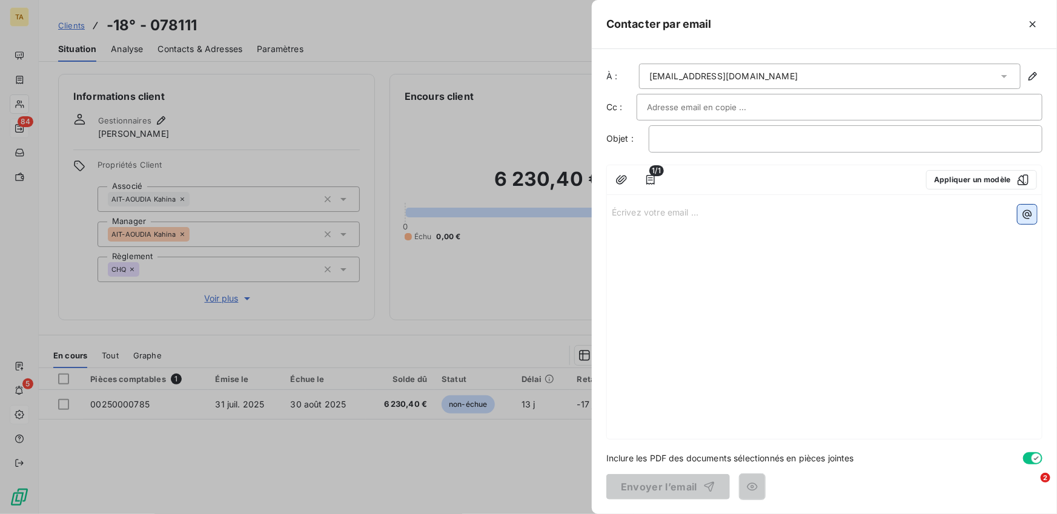
click at [1026, 219] on icon "button" at bounding box center [1027, 214] width 12 height 12
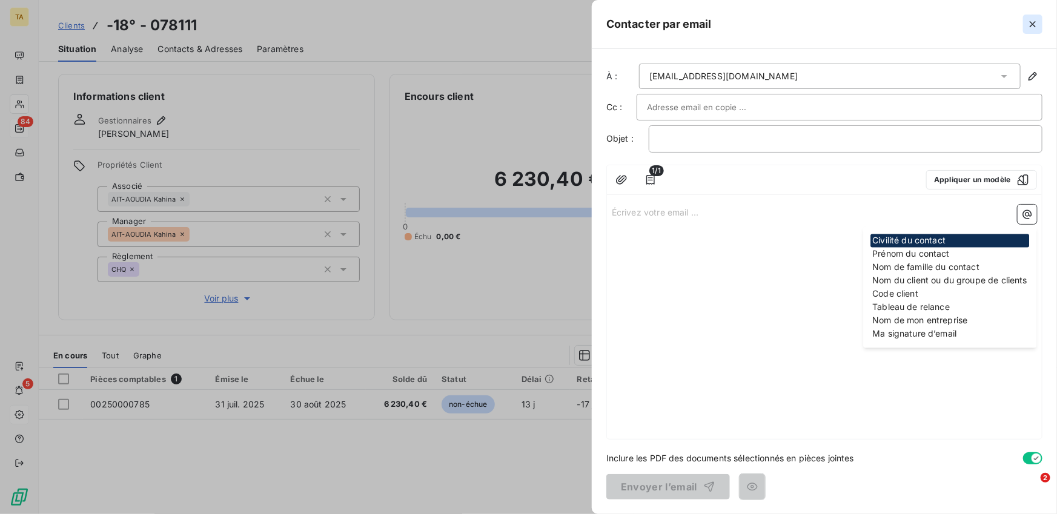
click at [1029, 25] on icon "button" at bounding box center [1033, 24] width 12 height 12
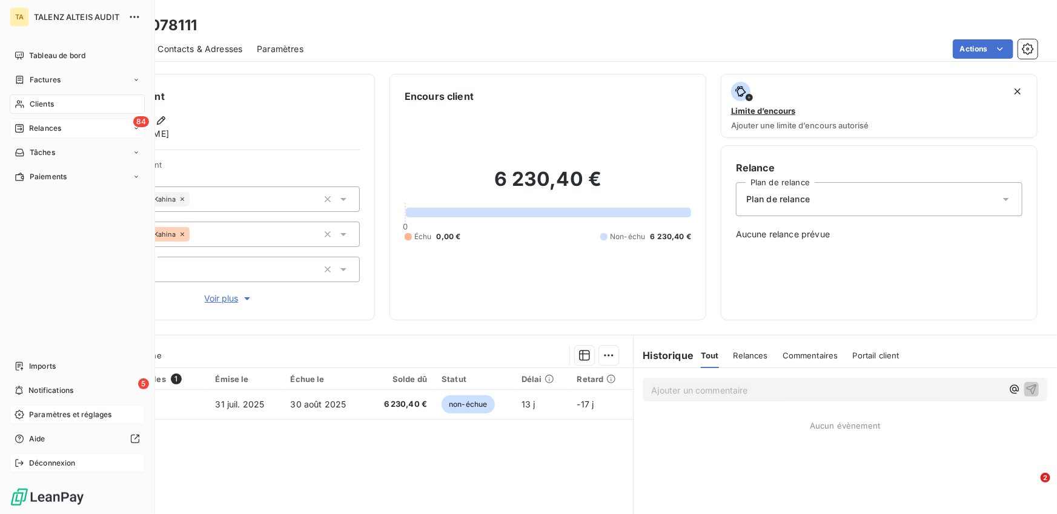
click at [56, 464] on span "Déconnexion" at bounding box center [52, 463] width 47 height 11
